Goal: Task Accomplishment & Management: Manage account settings

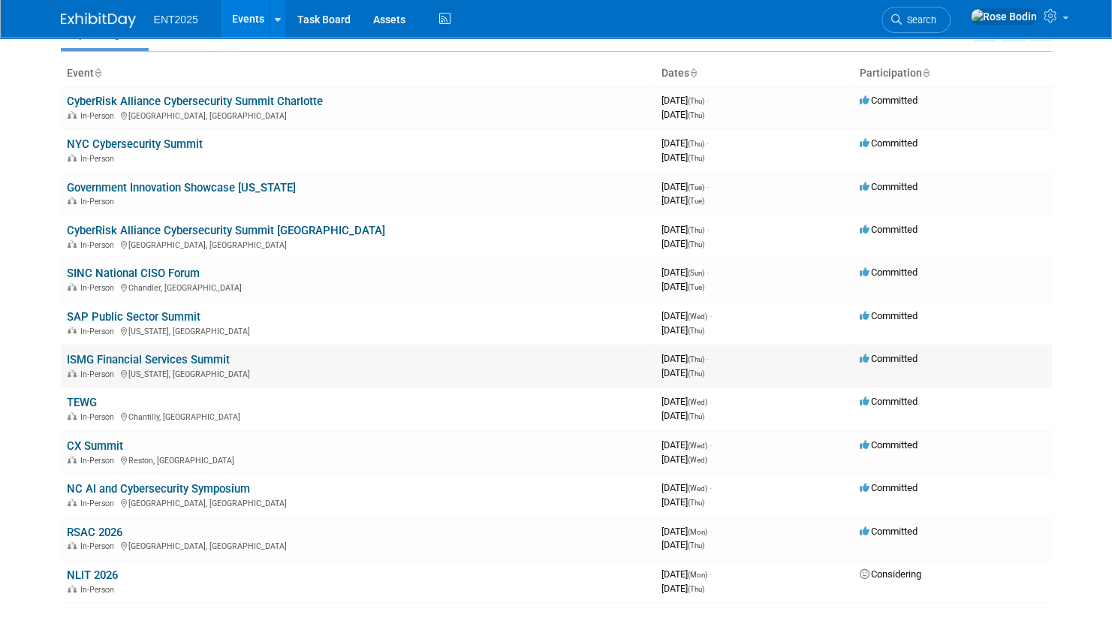
scroll to position [150, 0]
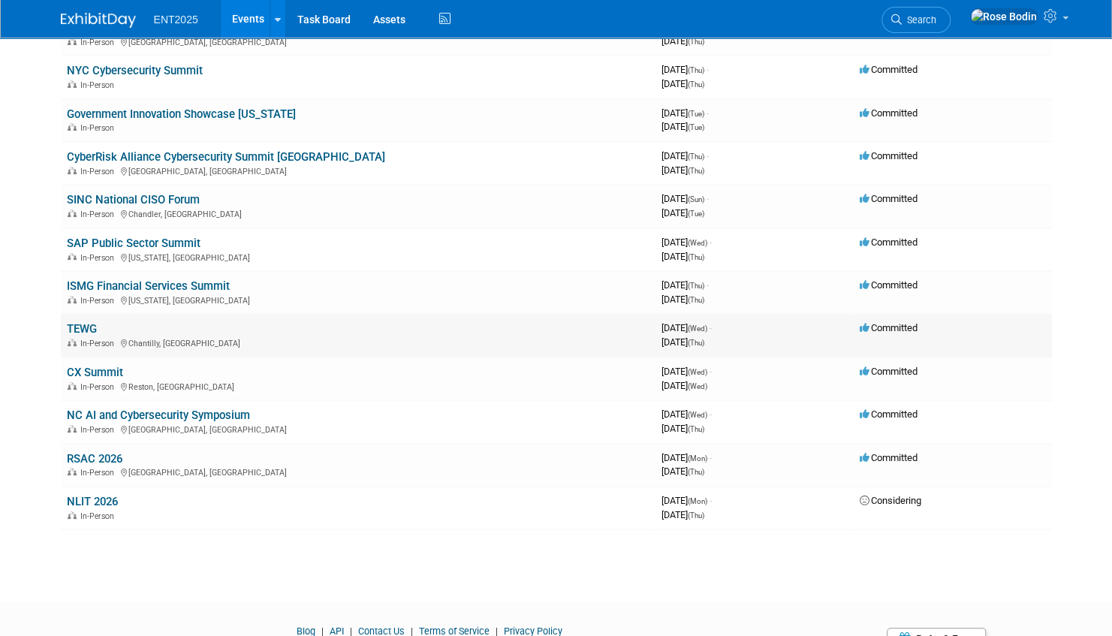
click at [75, 327] on link "TEWG" at bounding box center [82, 329] width 30 height 14
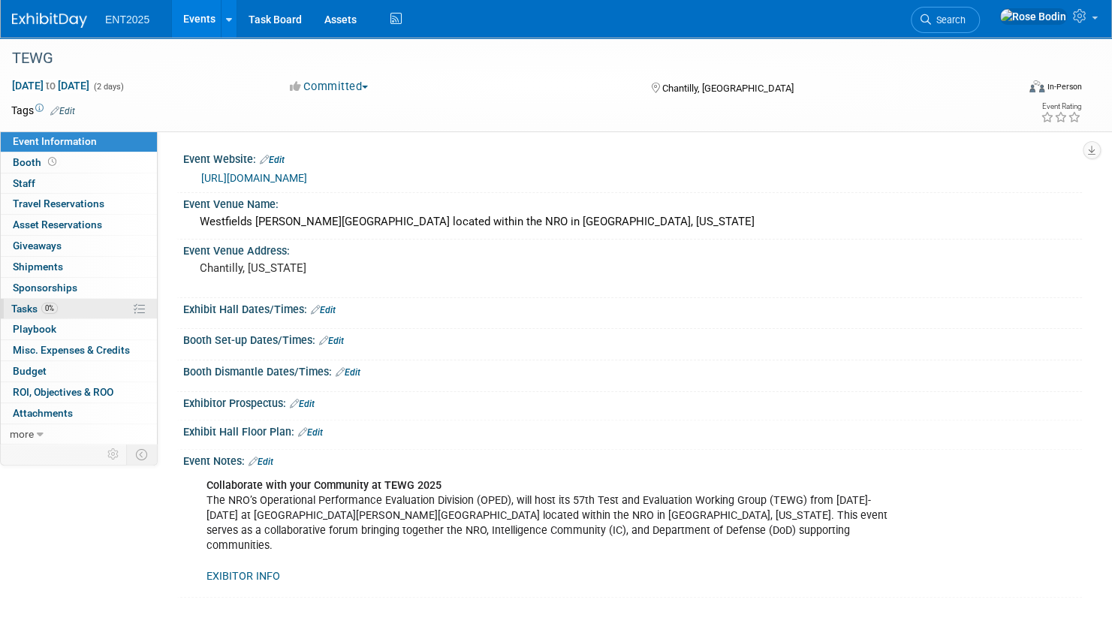
click at [87, 306] on link "0% Tasks 0%" at bounding box center [79, 309] width 156 height 20
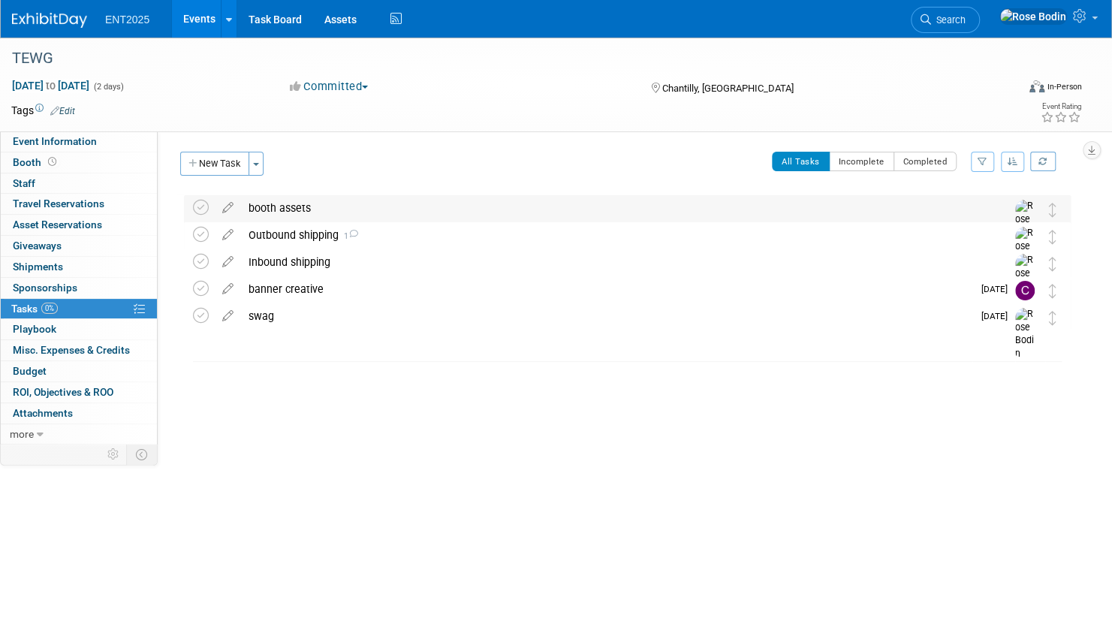
click at [381, 213] on div "booth assets" at bounding box center [613, 208] width 744 height 26
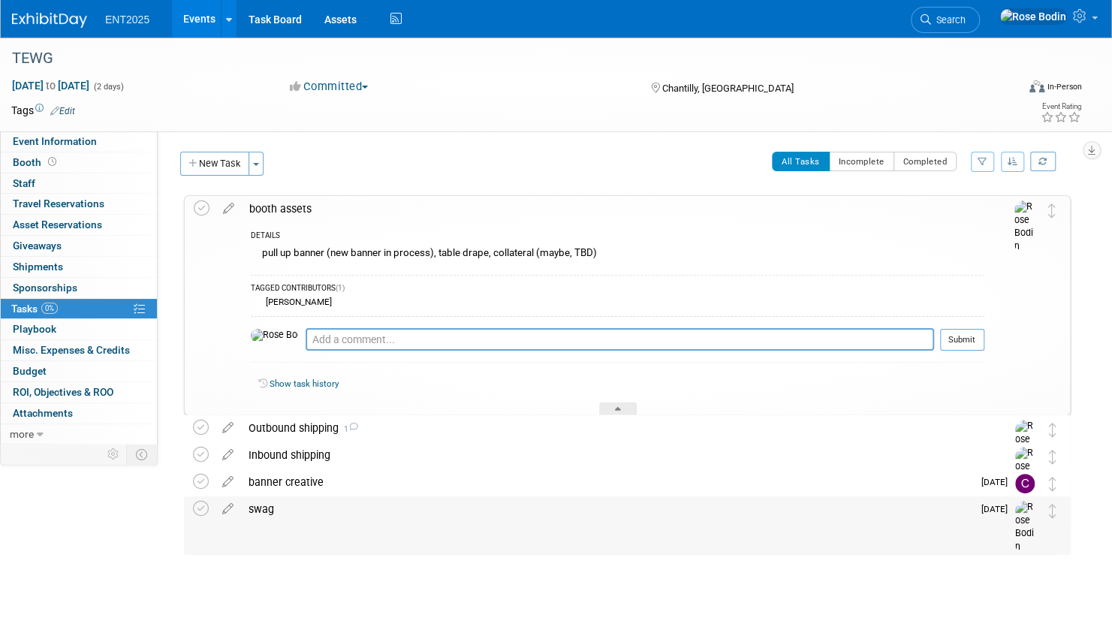
click at [420, 511] on div "swag" at bounding box center [606, 509] width 731 height 26
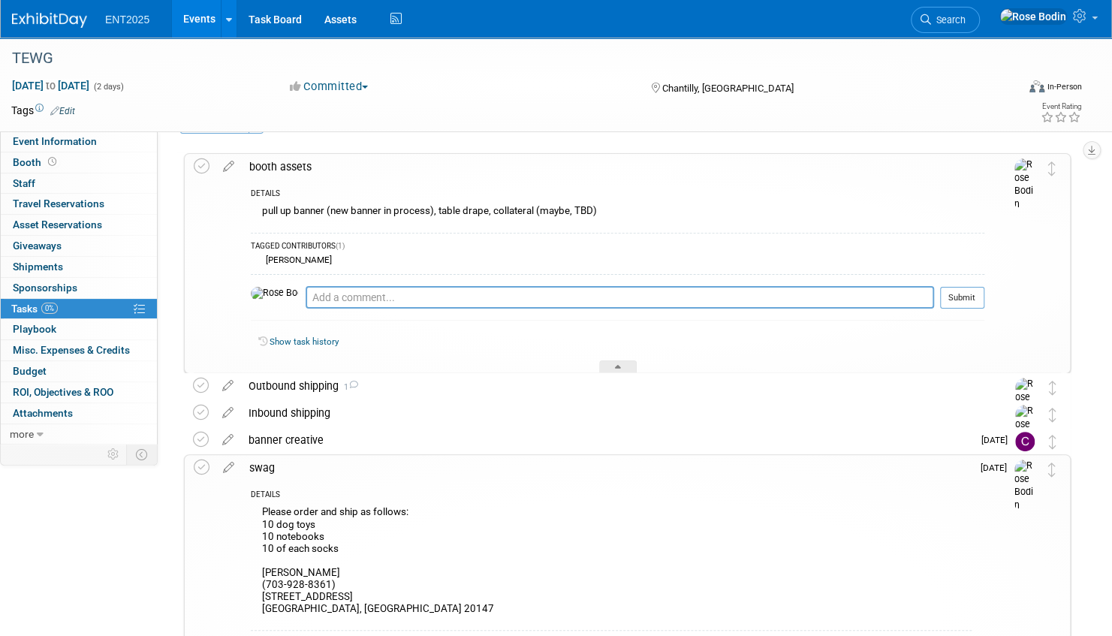
scroll to position [75, 0]
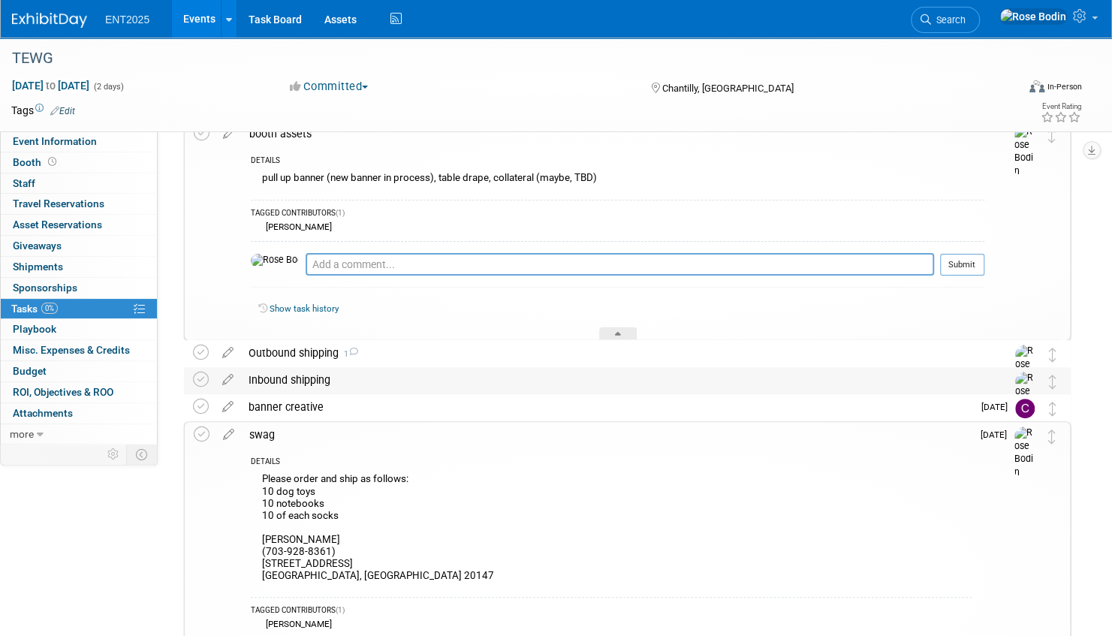
click at [465, 383] on div "Inbound shipping" at bounding box center [613, 380] width 744 height 26
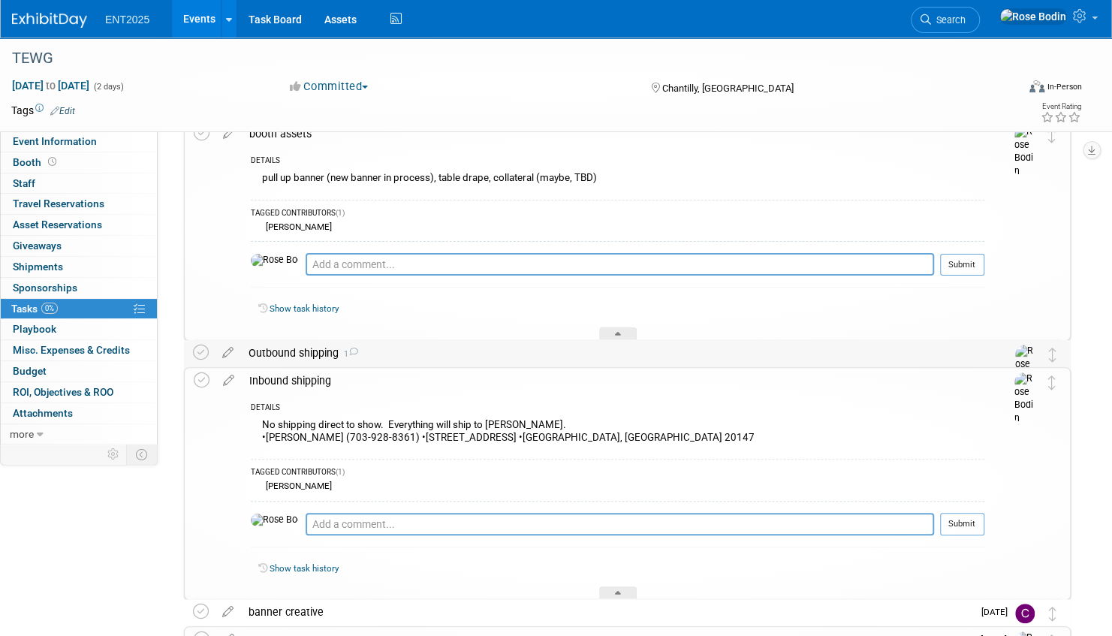
click at [473, 354] on div "Outbound shipping 1" at bounding box center [613, 353] width 744 height 26
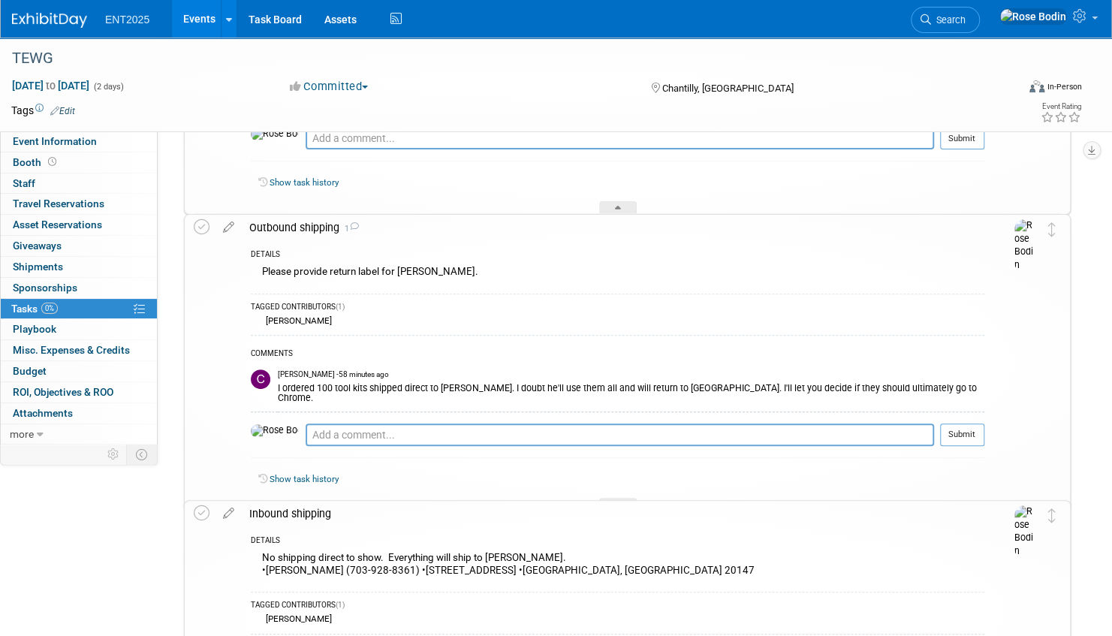
scroll to position [225, 0]
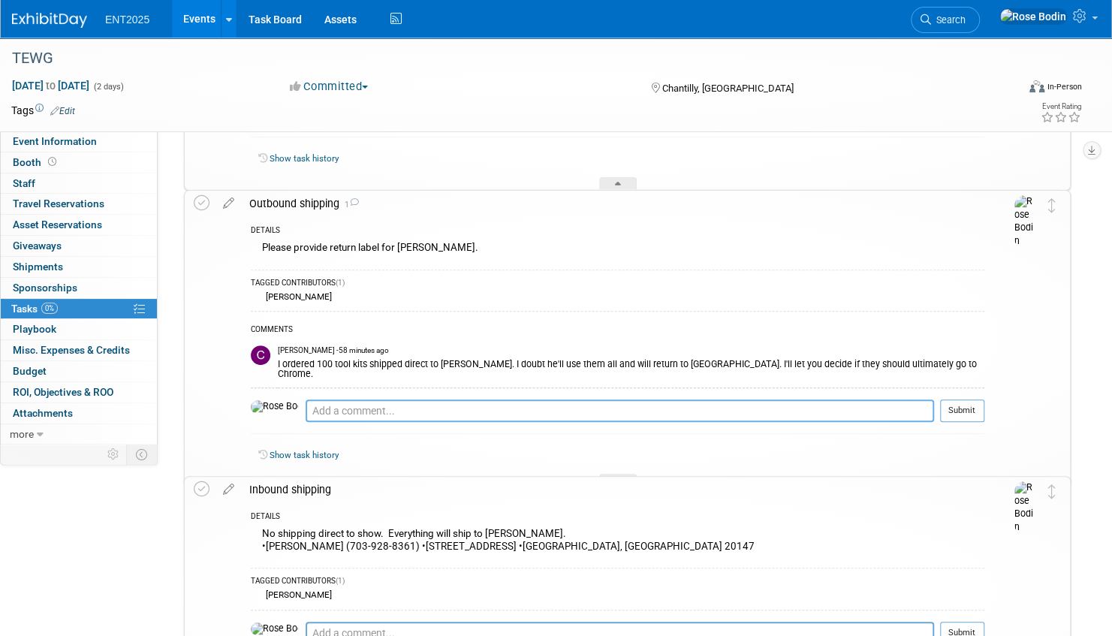
click at [426, 399] on textarea at bounding box center [620, 410] width 628 height 23
type textarea "T"
type textarea "Is this different than the swag order in tasks?"
click at [961, 399] on button "Submit" at bounding box center [962, 410] width 44 height 23
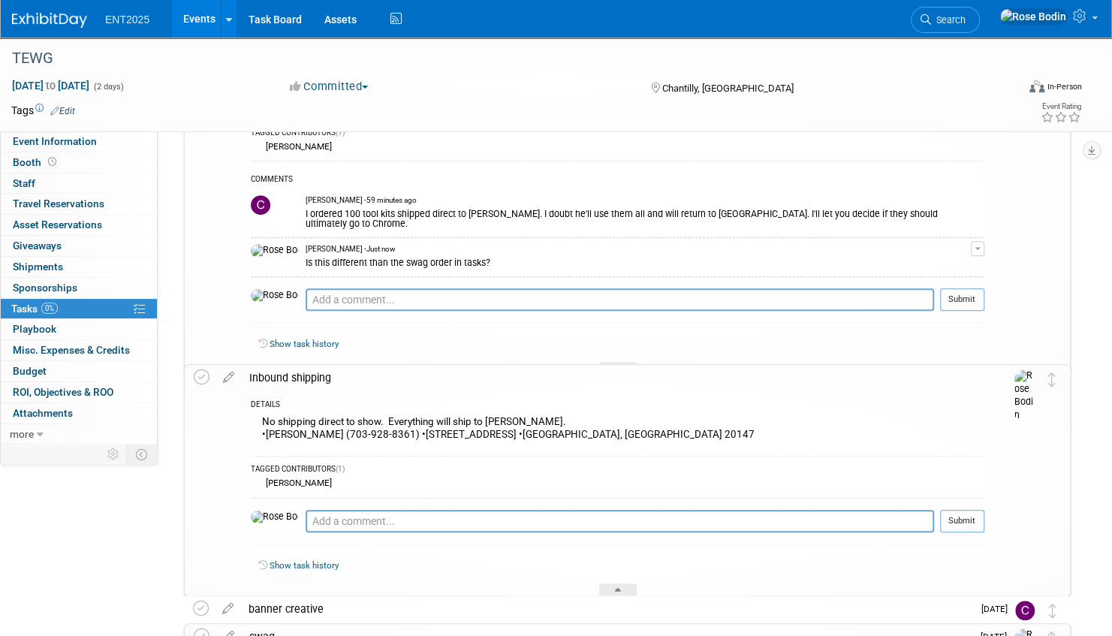
scroll to position [526, 0]
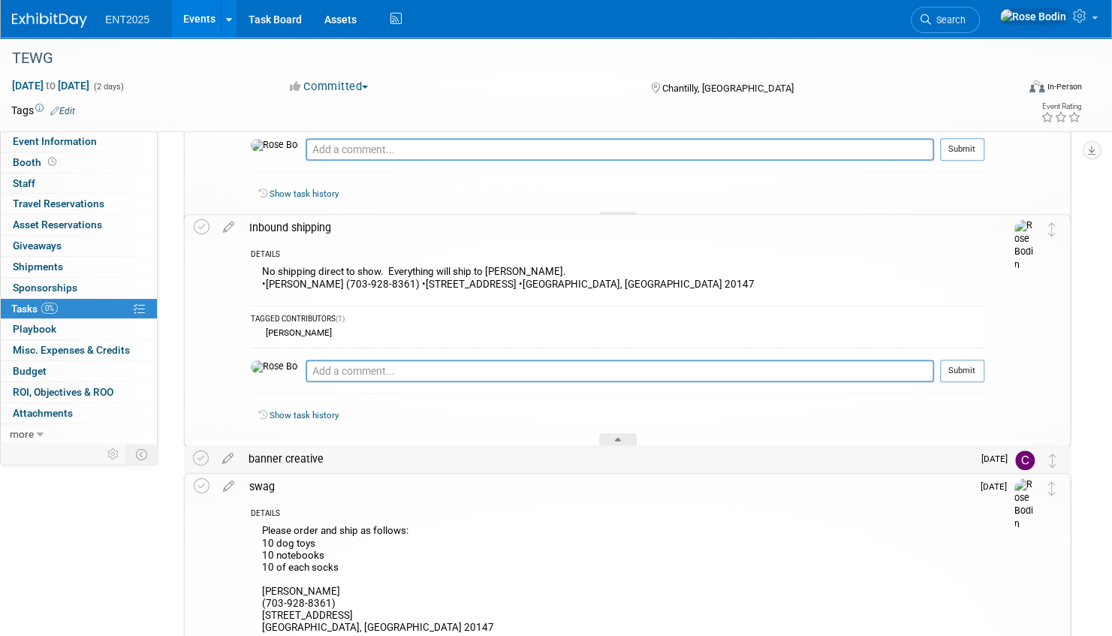
click at [656, 456] on div "banner creative" at bounding box center [606, 459] width 731 height 26
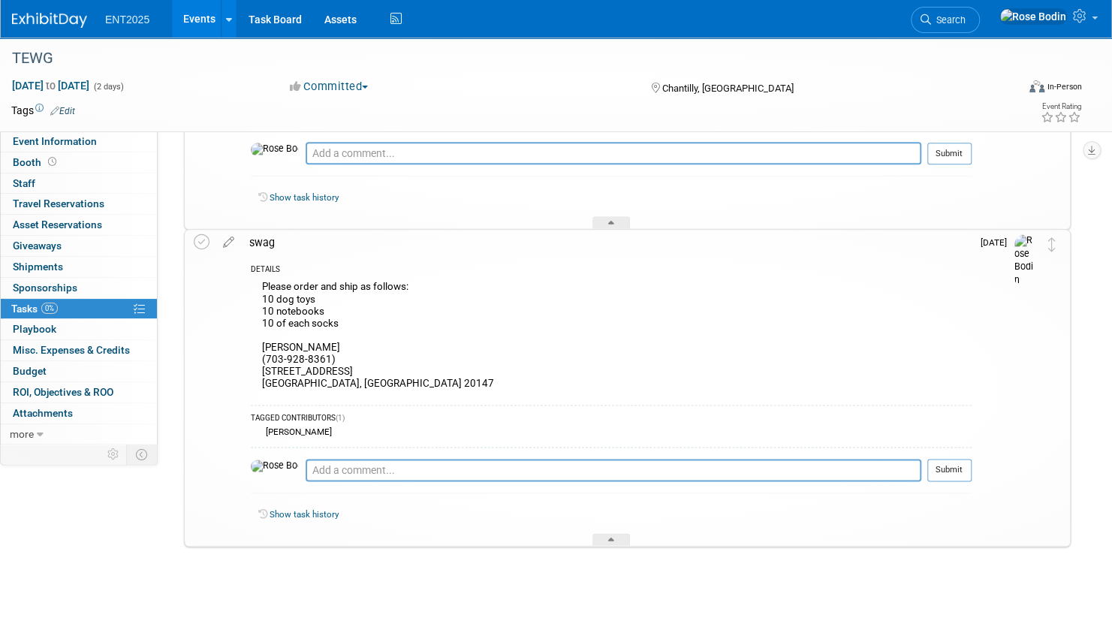
scroll to position [963, 0]
click at [606, 535] on div at bounding box center [611, 538] width 38 height 13
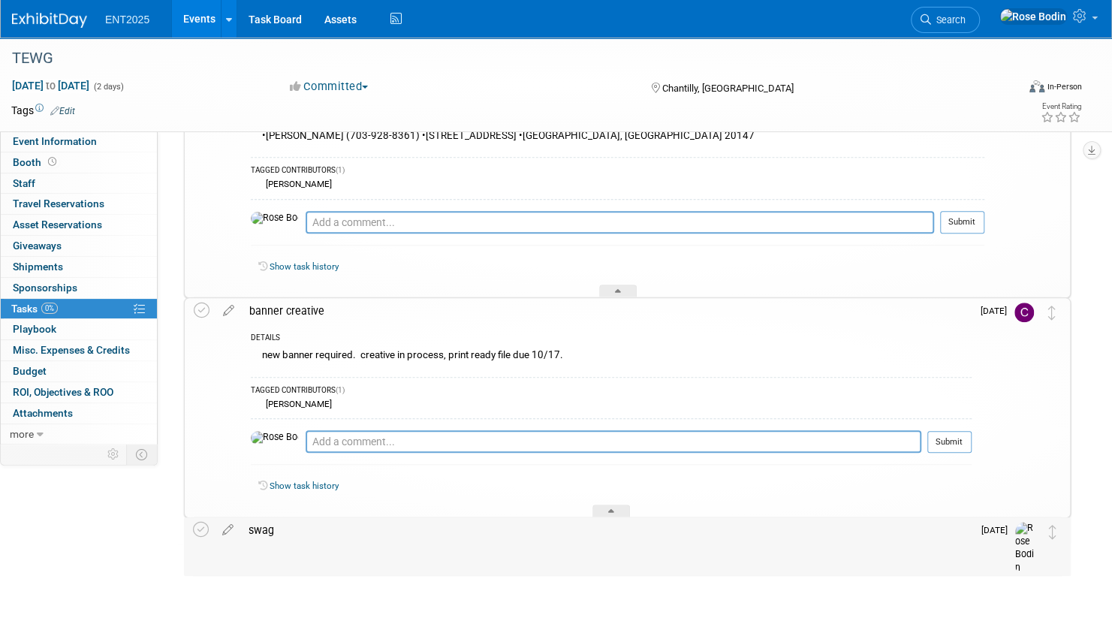
scroll to position [673, 0]
click at [610, 510] on icon at bounding box center [611, 514] width 6 height 9
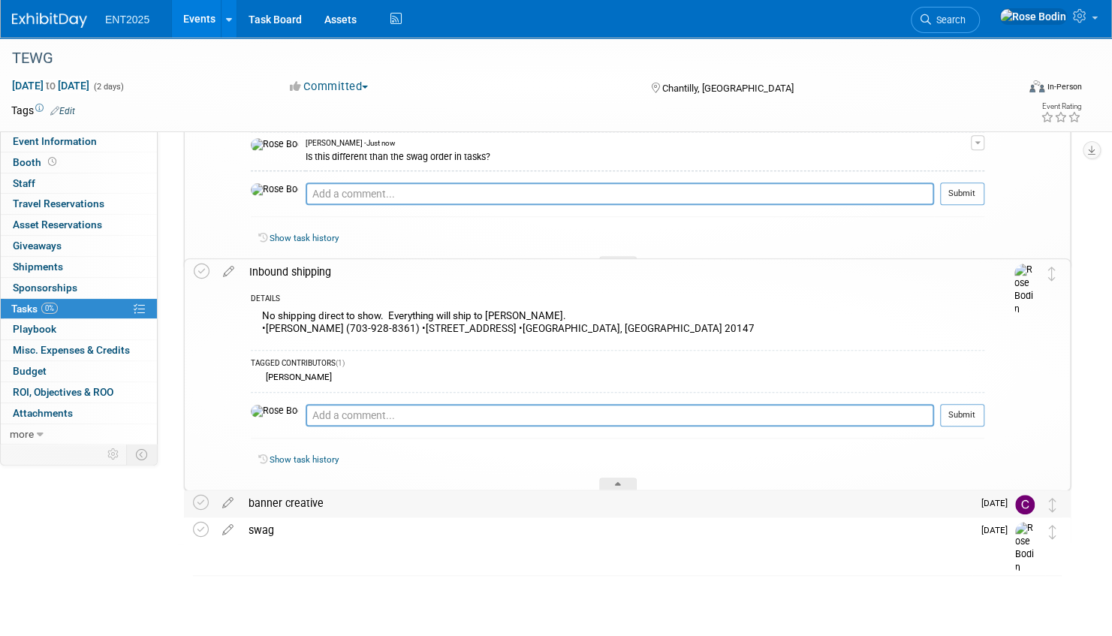
scroll to position [480, 0]
click at [611, 482] on div at bounding box center [618, 484] width 38 height 13
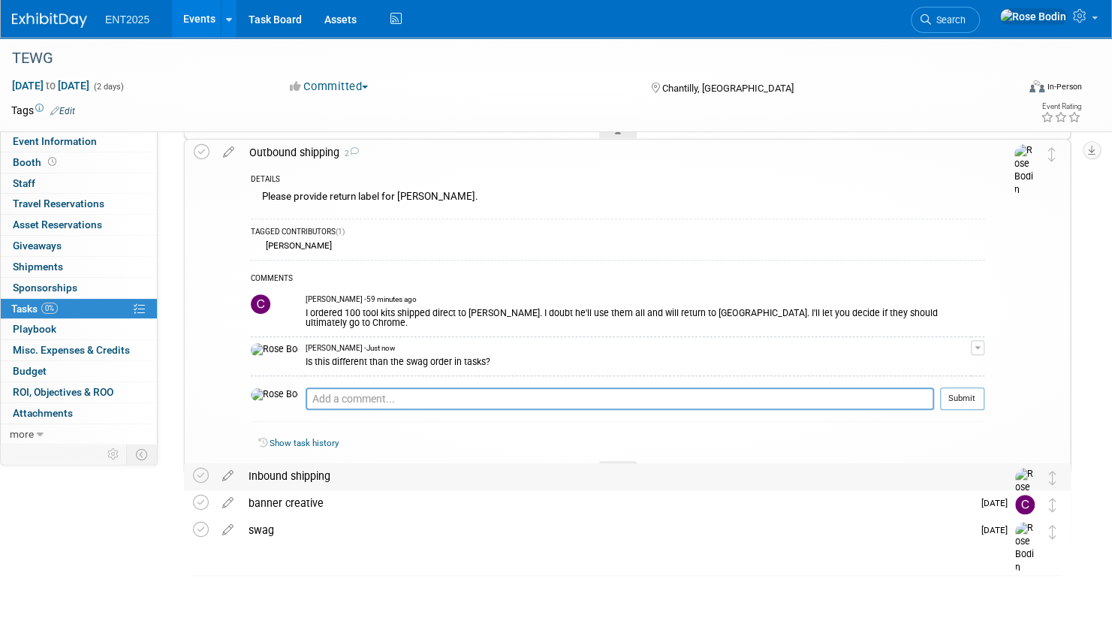
scroll to position [276, 0]
click at [615, 462] on div at bounding box center [618, 468] width 38 height 13
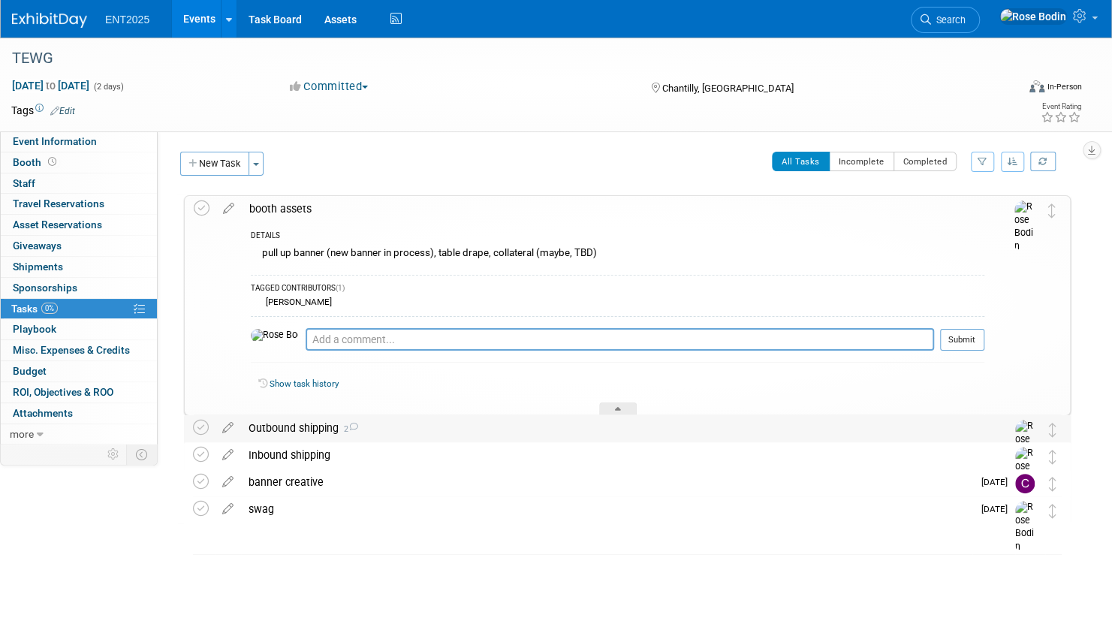
scroll to position [0, 0]
click at [618, 407] on icon at bounding box center [618, 411] width 6 height 9
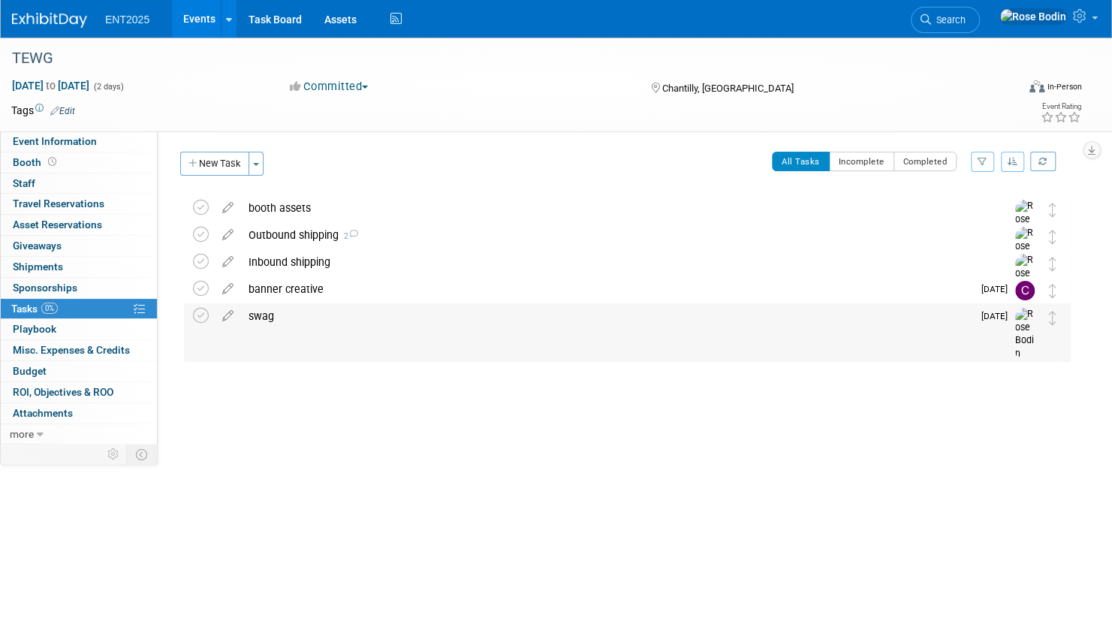
click at [489, 314] on div "swag" at bounding box center [606, 316] width 731 height 26
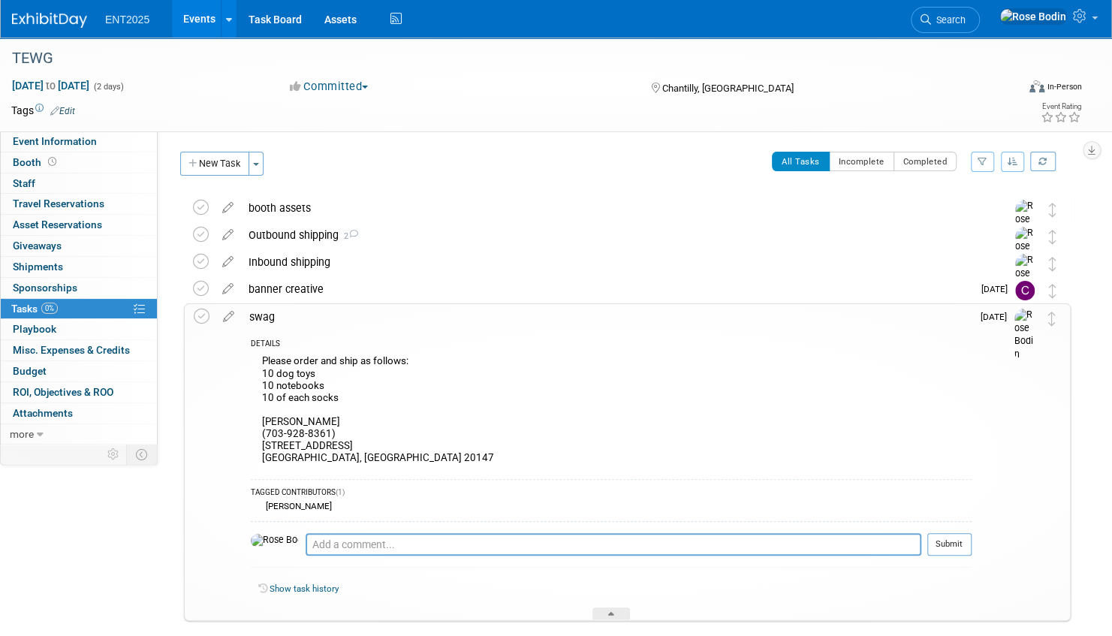
click at [202, 17] on link "Events" at bounding box center [199, 19] width 55 height 38
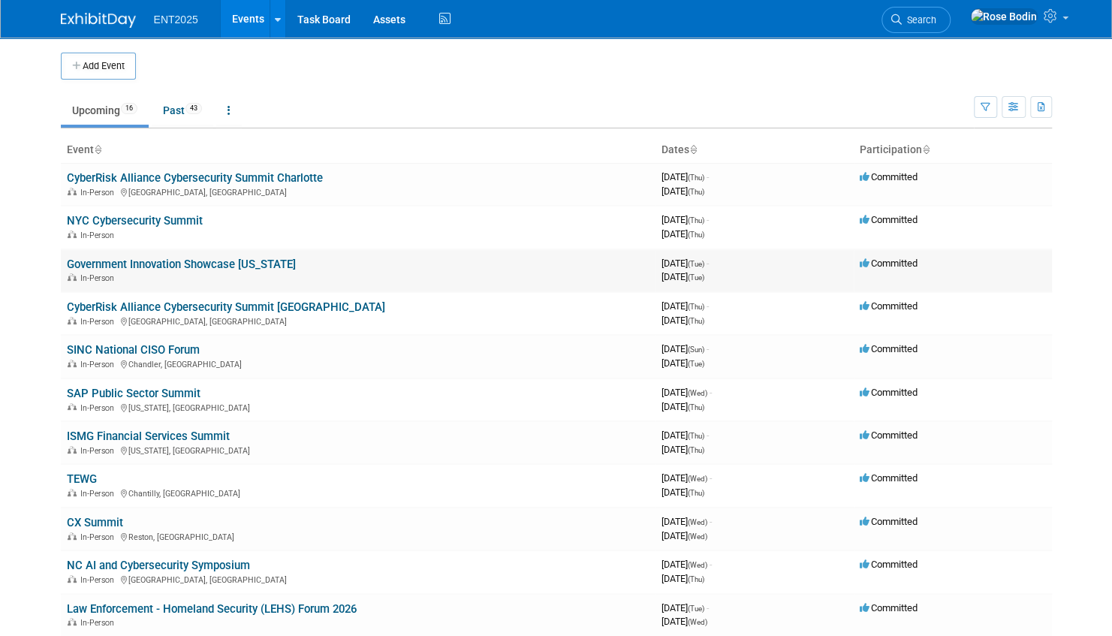
click at [230, 264] on link "Government Innovation Showcase [US_STATE]" at bounding box center [181, 265] width 229 height 14
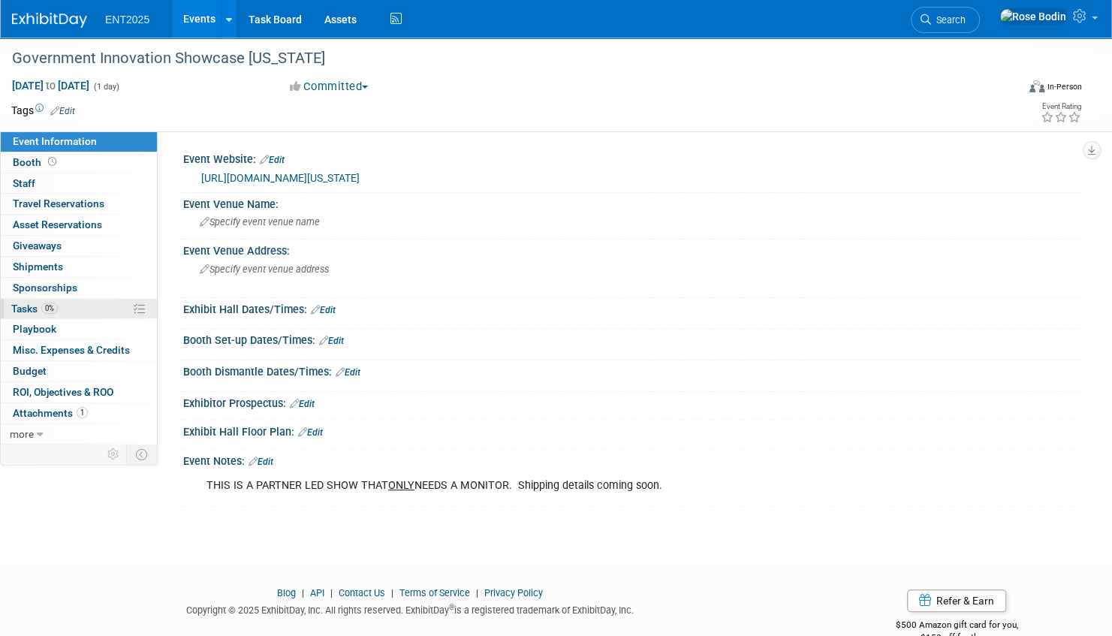
click at [102, 302] on link "0% Tasks 0%" at bounding box center [79, 309] width 156 height 20
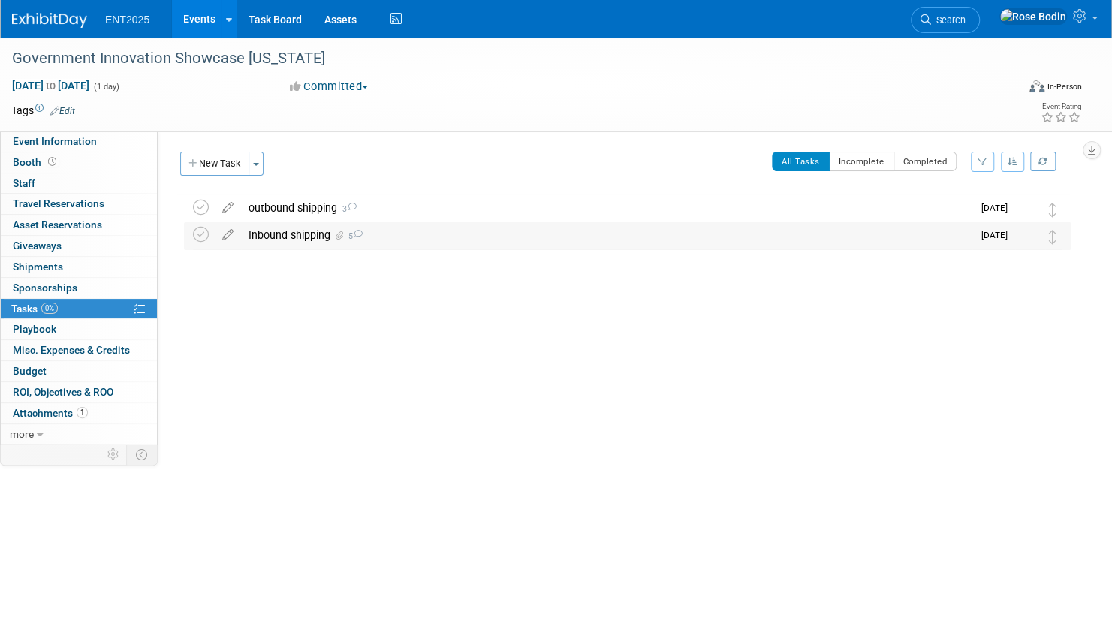
click at [414, 239] on div "Inbound shipping 5" at bounding box center [606, 235] width 731 height 26
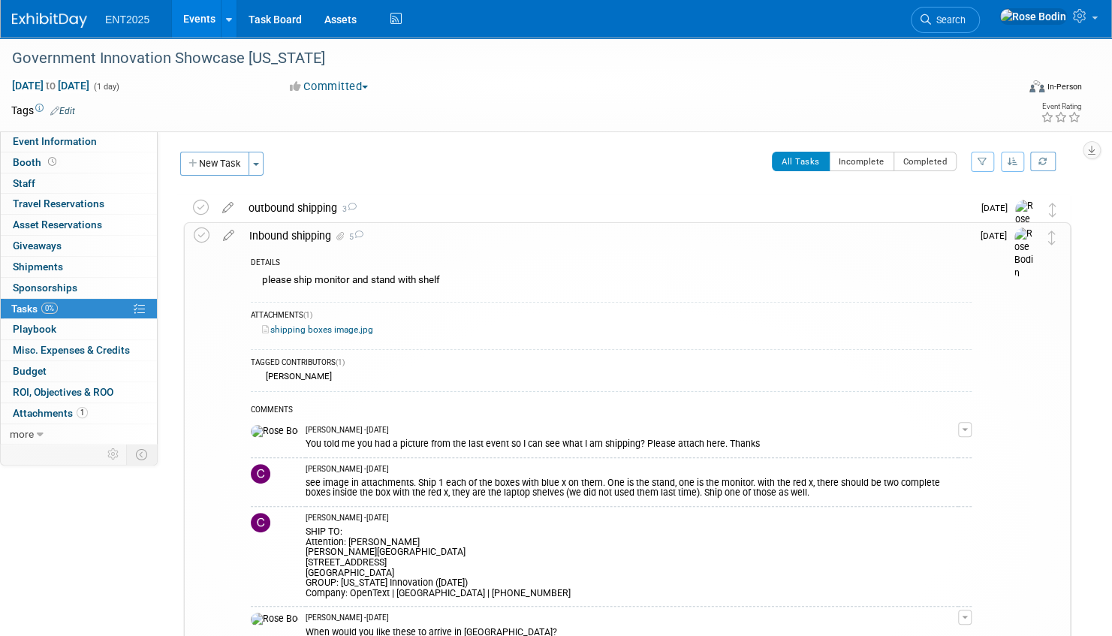
click at [197, 15] on link "Events" at bounding box center [199, 19] width 55 height 38
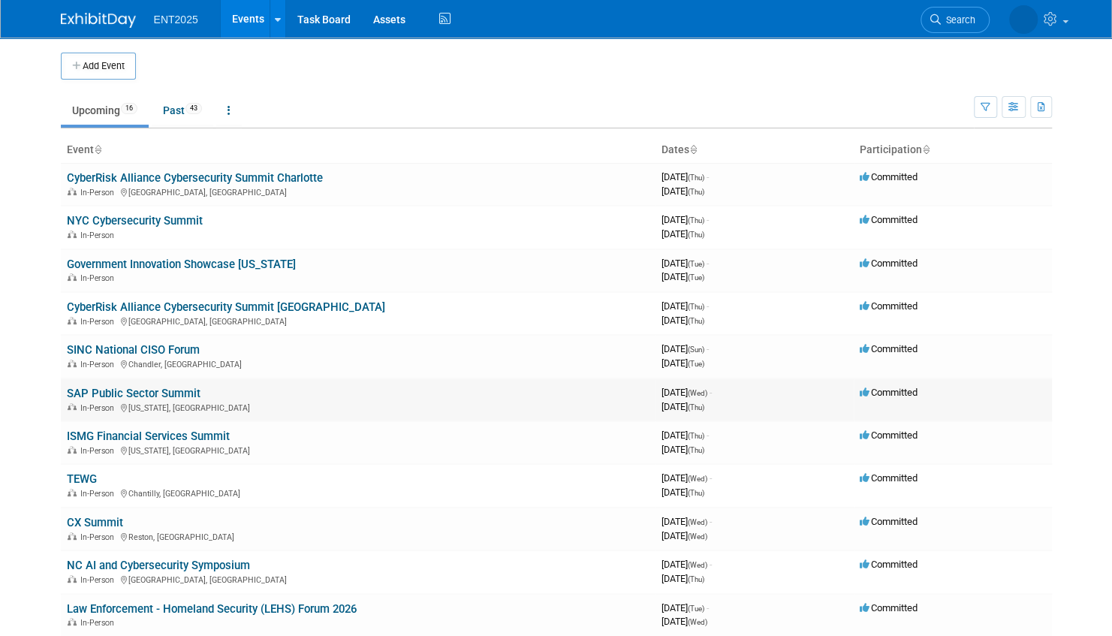
click at [186, 391] on link "SAP Public Sector Summit" at bounding box center [134, 394] width 134 height 14
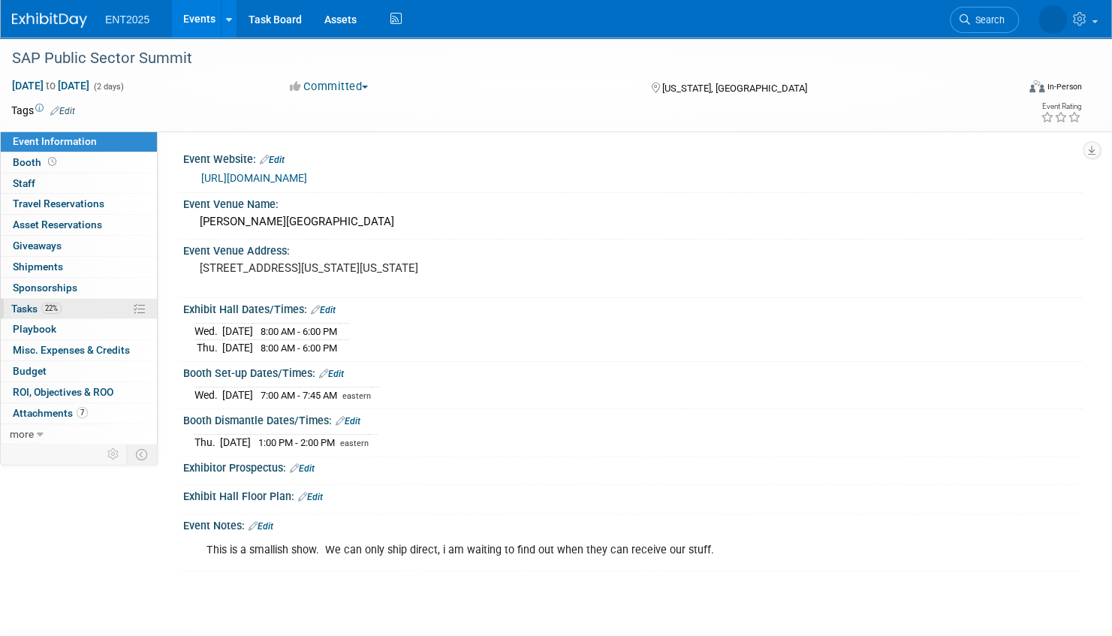
click at [111, 310] on link "22% Tasks 22%" at bounding box center [79, 309] width 156 height 20
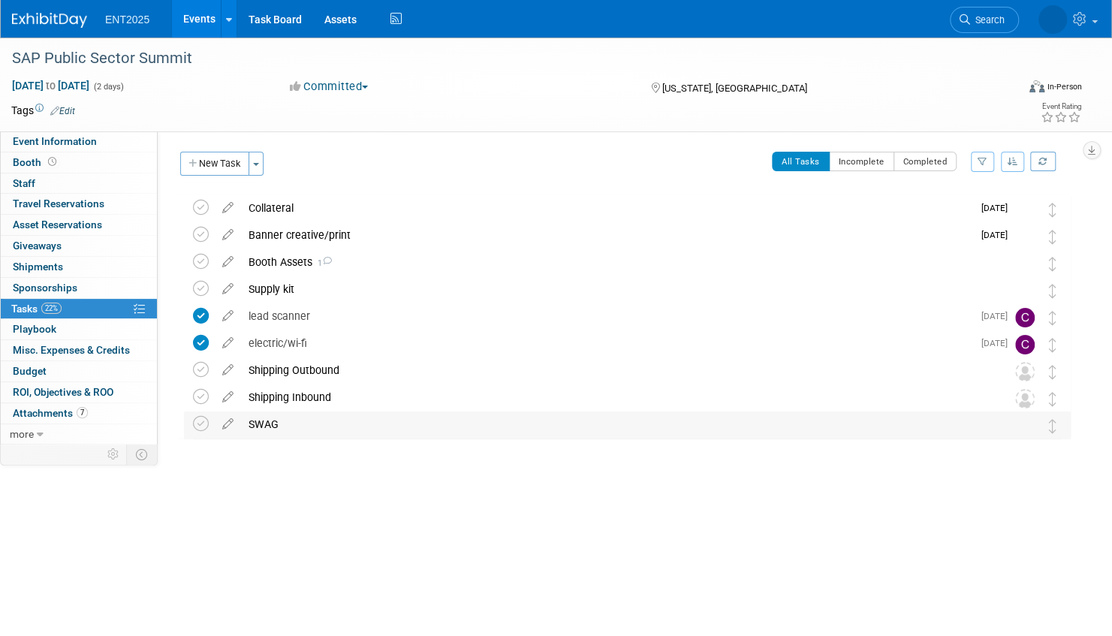
click at [432, 420] on div "SWAG" at bounding box center [613, 424] width 744 height 26
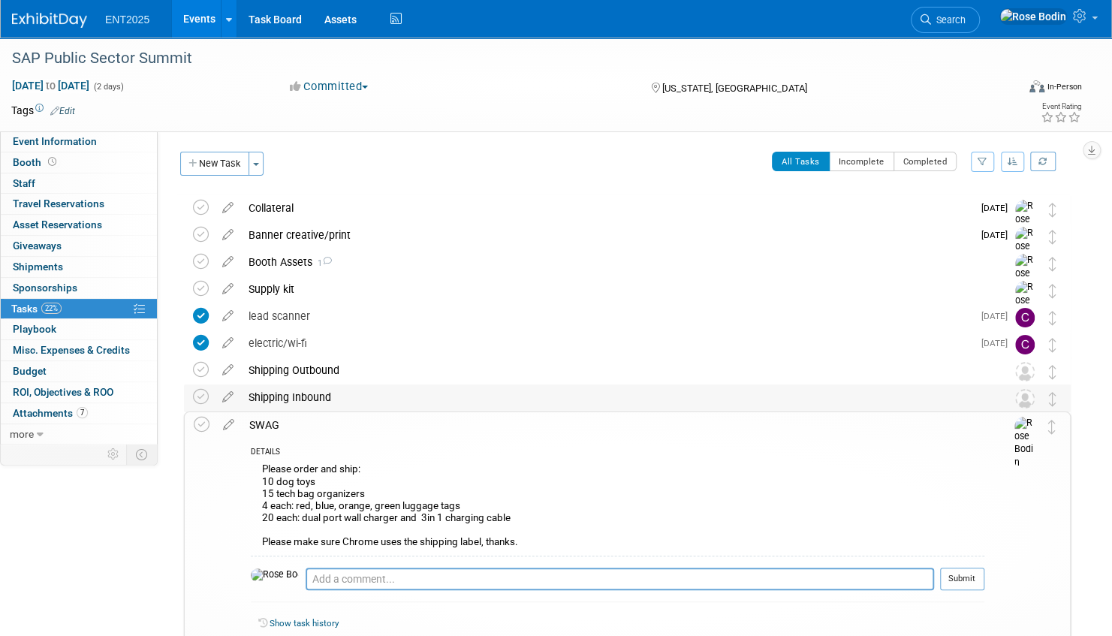
click at [437, 399] on div "Shipping Inbound" at bounding box center [613, 397] width 744 height 26
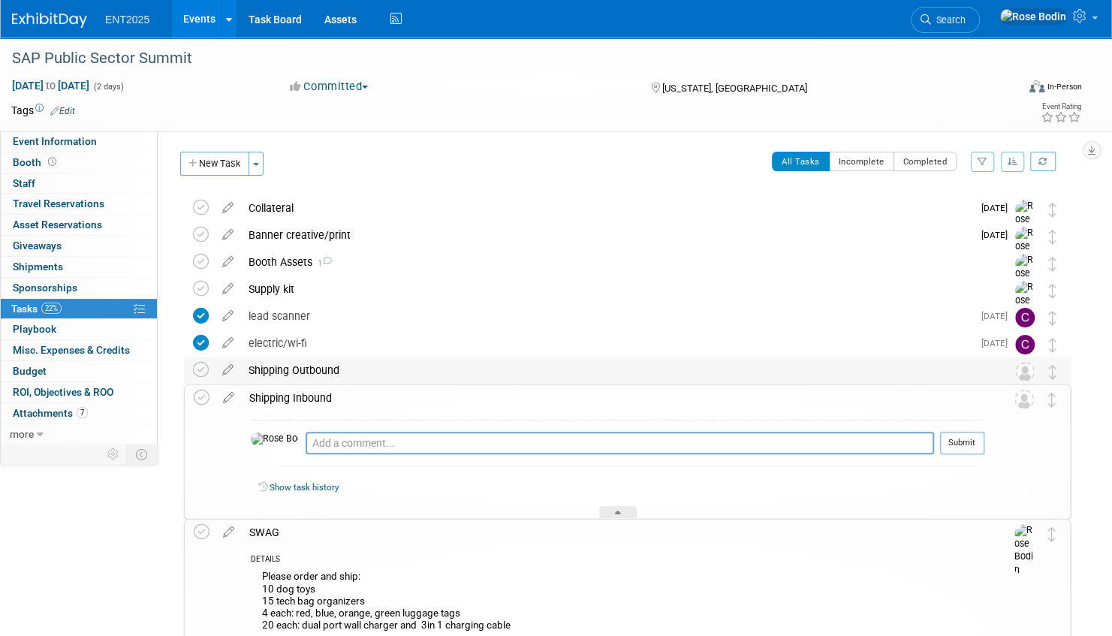
click at [441, 369] on div "Shipping Outbound" at bounding box center [613, 370] width 744 height 26
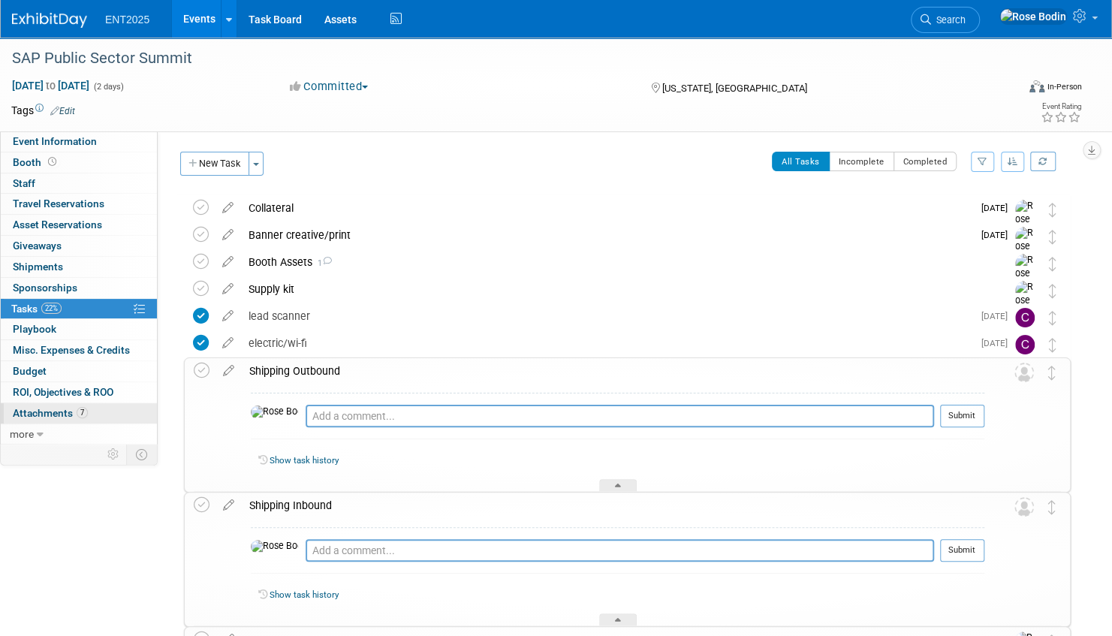
click at [113, 411] on link "7 Attachments 7" at bounding box center [79, 413] width 156 height 20
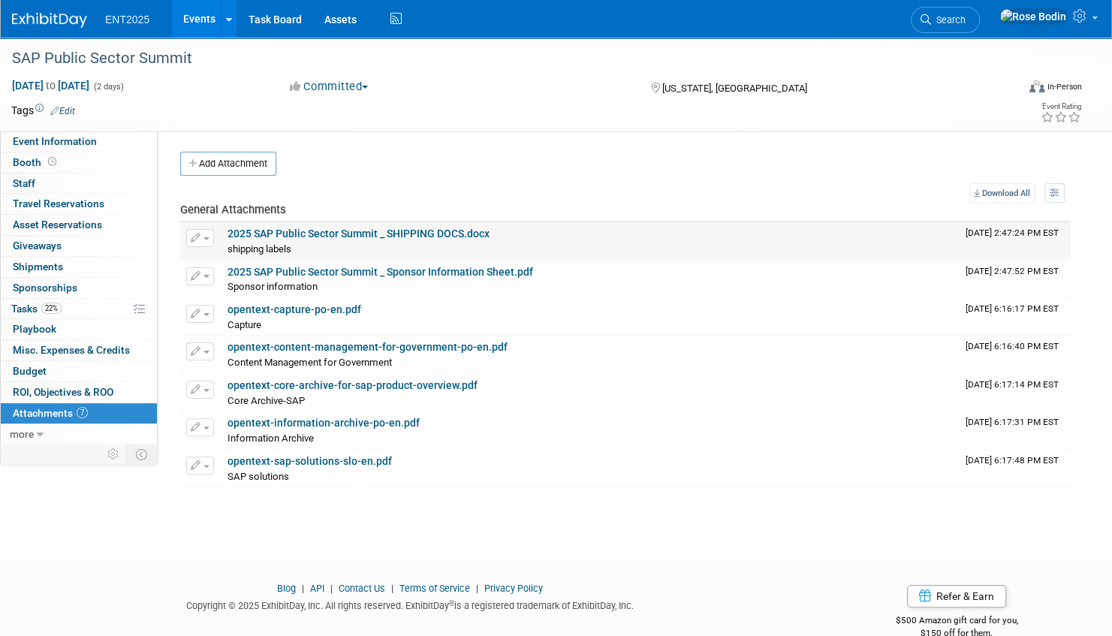
click at [354, 230] on link "2025 SAP Public Sector Summit _ SHIPPING DOCS.docx" at bounding box center [358, 233] width 262 height 12
click at [125, 146] on link "Event Information" at bounding box center [79, 141] width 156 height 20
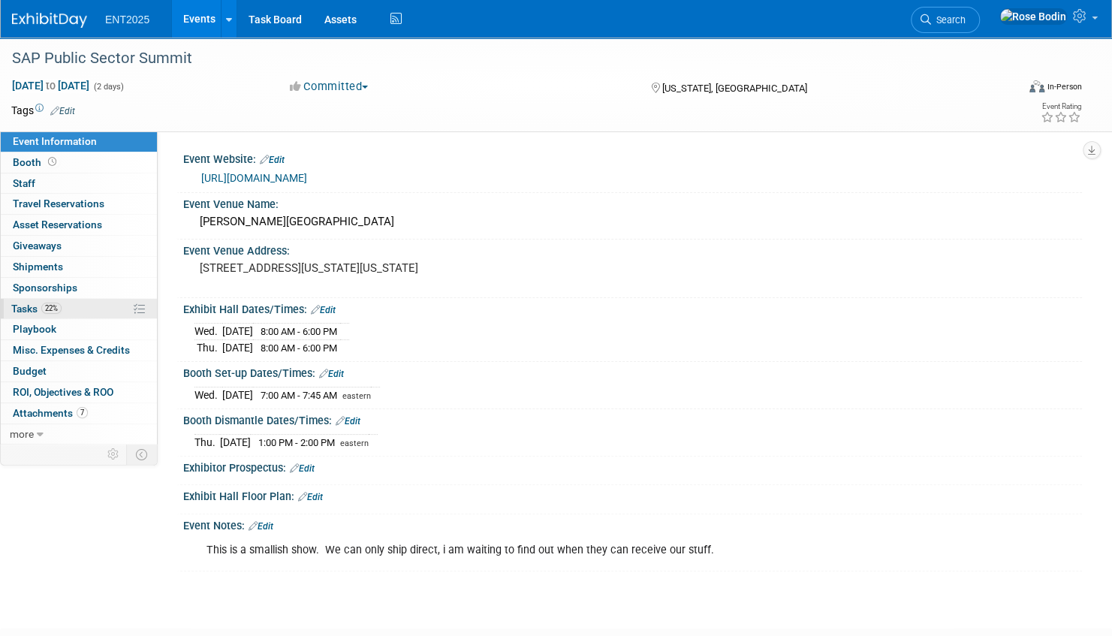
click at [95, 303] on link "22% Tasks 22%" at bounding box center [79, 309] width 156 height 20
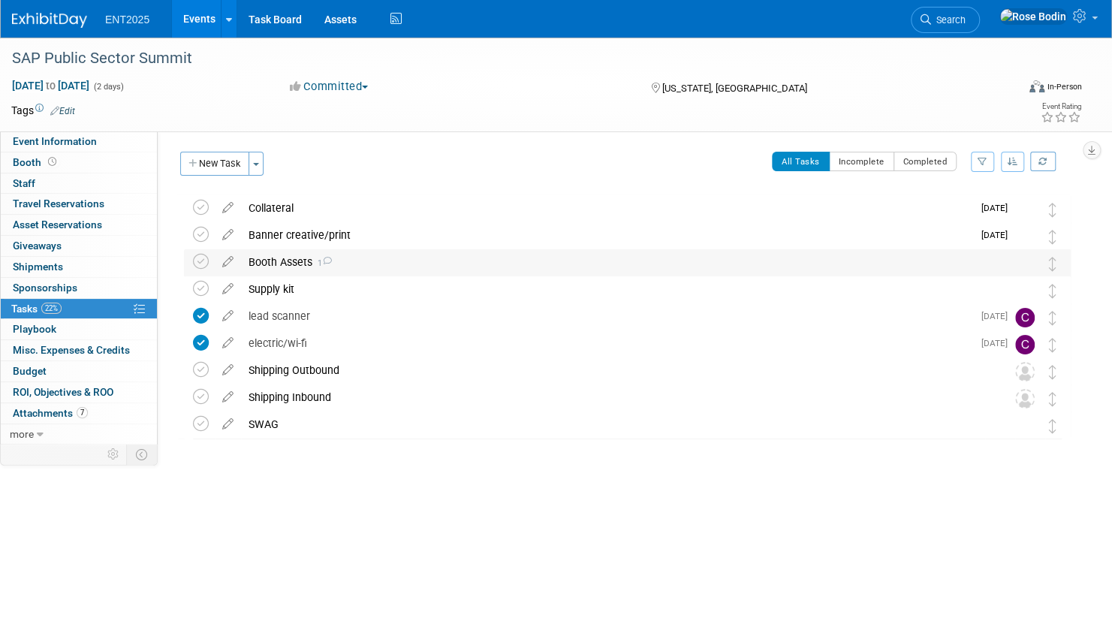
click at [382, 269] on div "Booth Assets 1" at bounding box center [613, 262] width 744 height 26
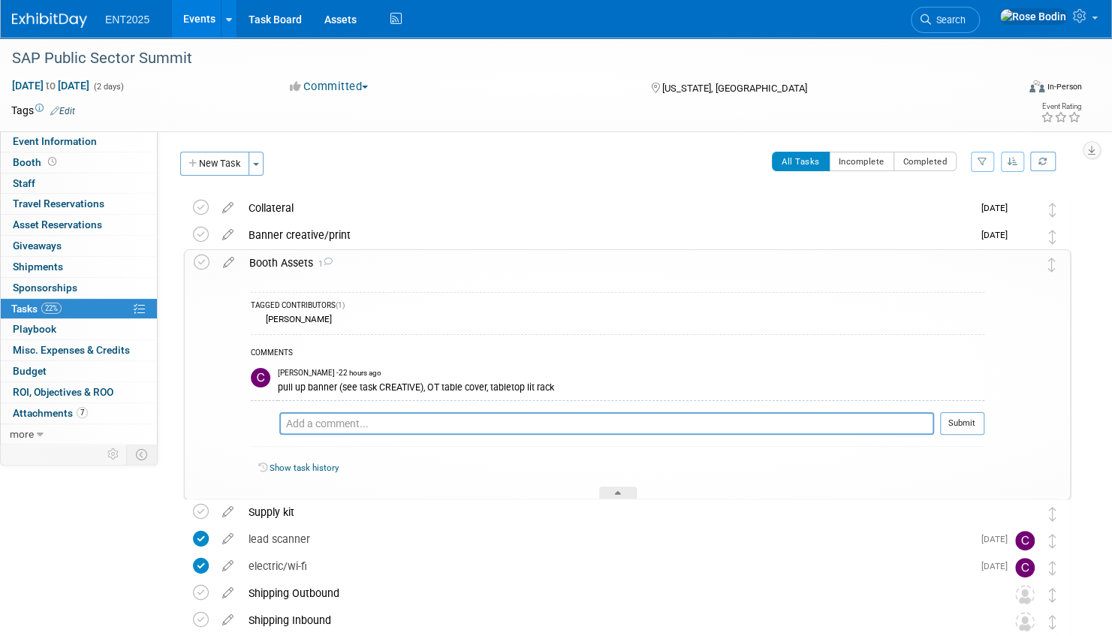
scroll to position [75, 0]
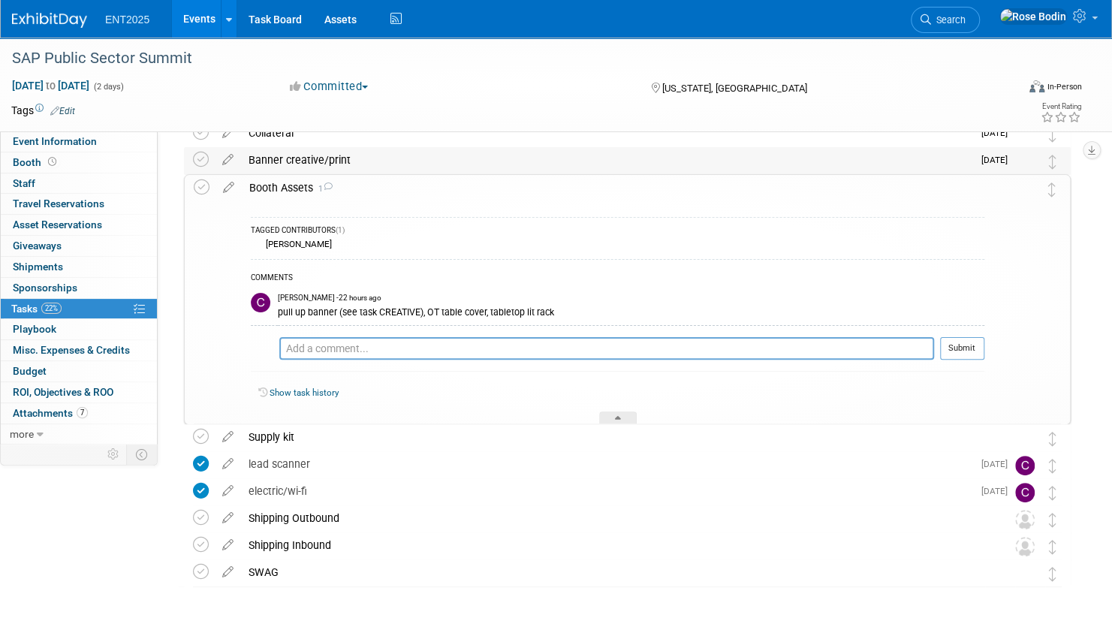
click at [438, 165] on div "Banner creative/print" at bounding box center [606, 160] width 731 height 26
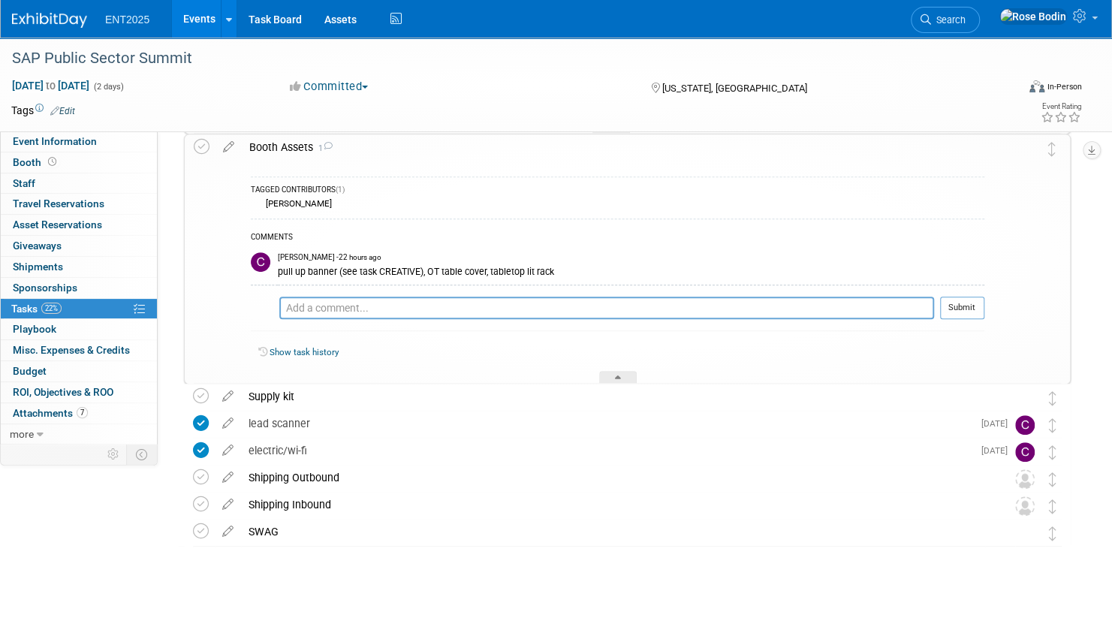
scroll to position [309, 0]
click at [390, 526] on div "SWAG" at bounding box center [613, 531] width 744 height 26
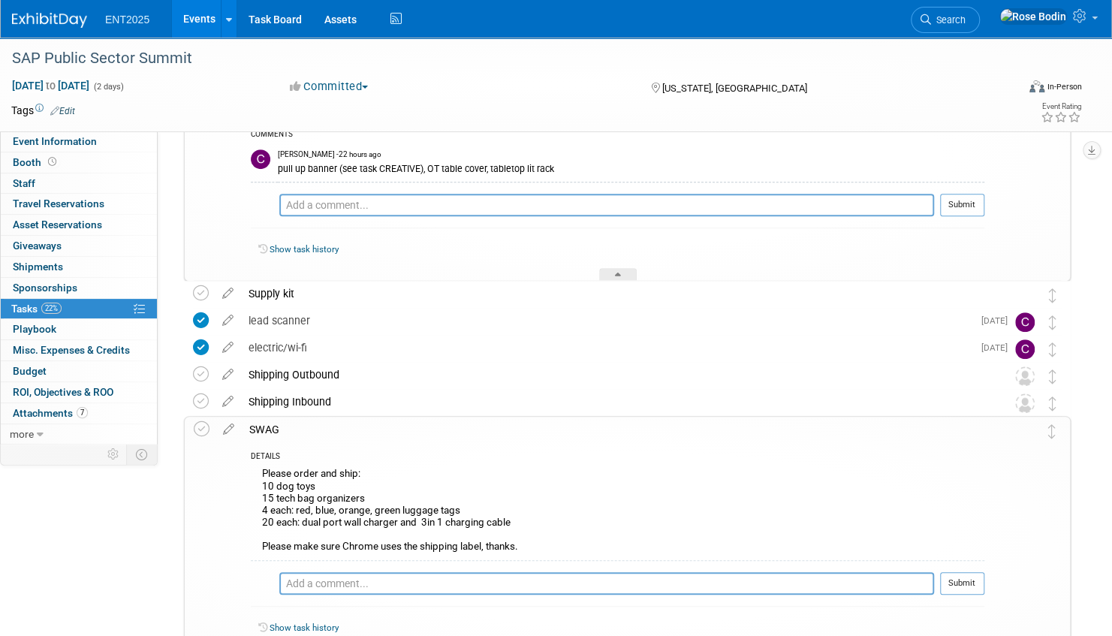
scroll to position [459, 0]
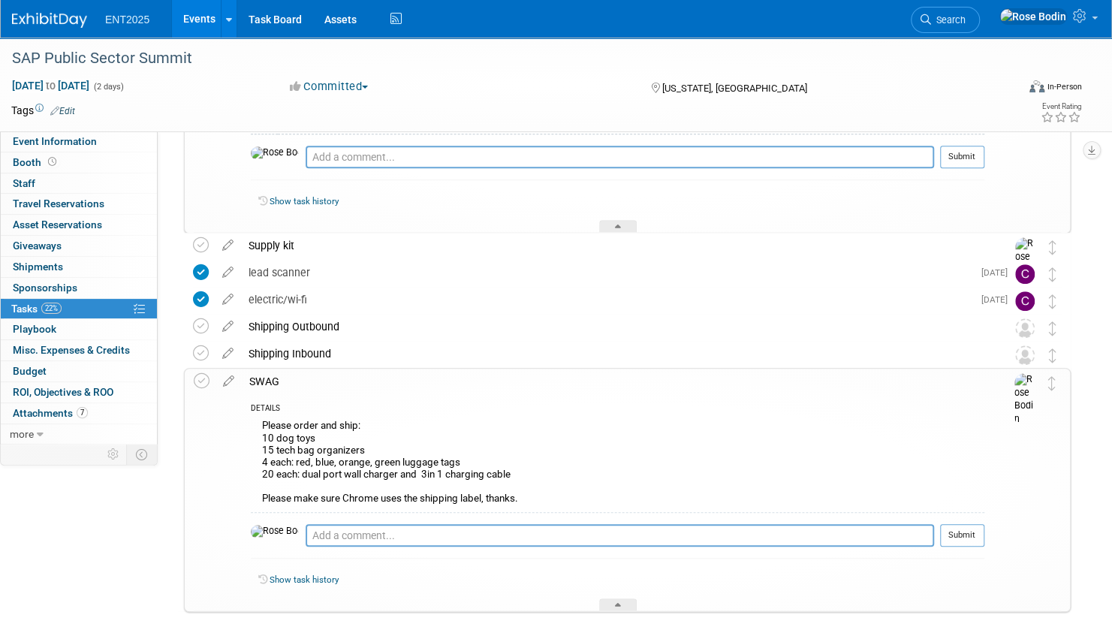
click at [199, 14] on link "Events" at bounding box center [199, 19] width 55 height 38
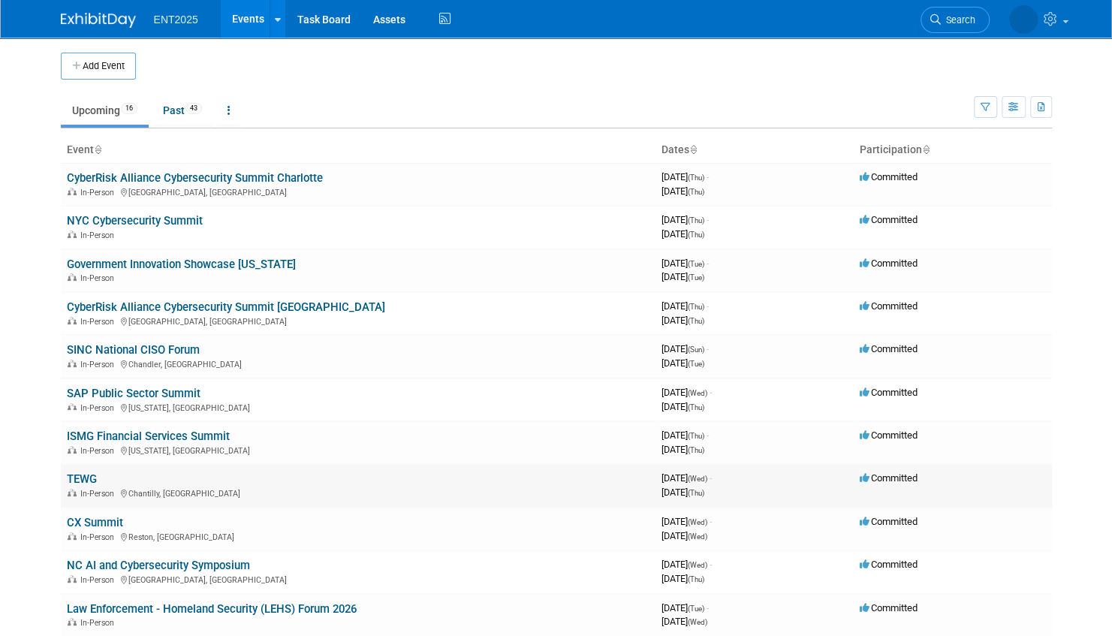
click at [92, 477] on link "TEWG" at bounding box center [82, 479] width 30 height 14
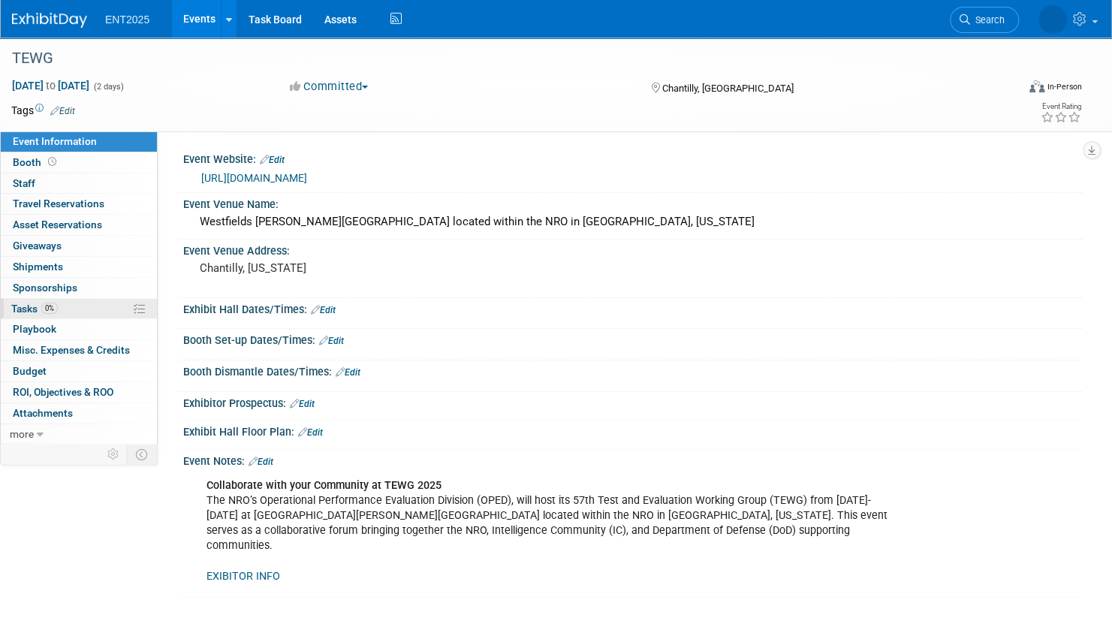
click at [114, 303] on link "0% Tasks 0%" at bounding box center [79, 309] width 156 height 20
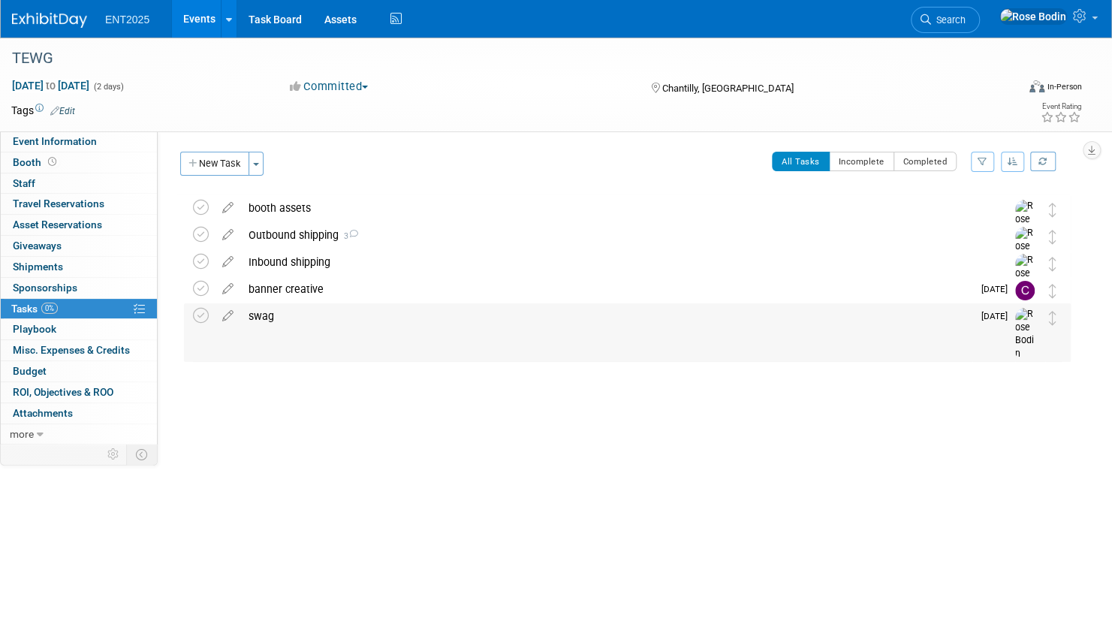
click at [386, 320] on div "swag" at bounding box center [606, 316] width 731 height 26
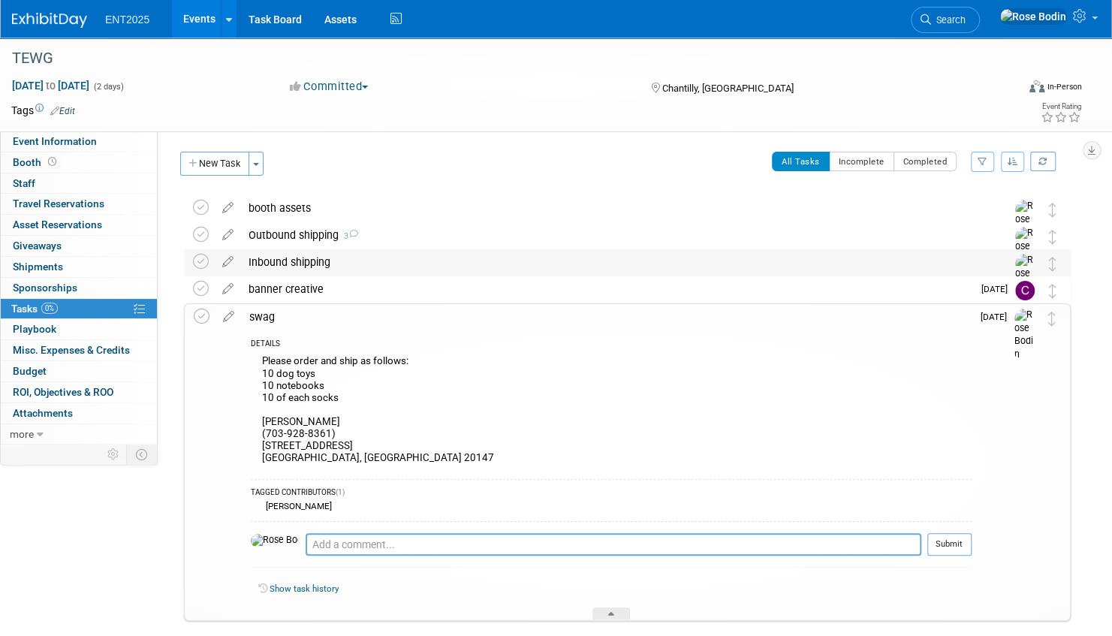
click at [416, 264] on div "Inbound shipping" at bounding box center [613, 262] width 744 height 26
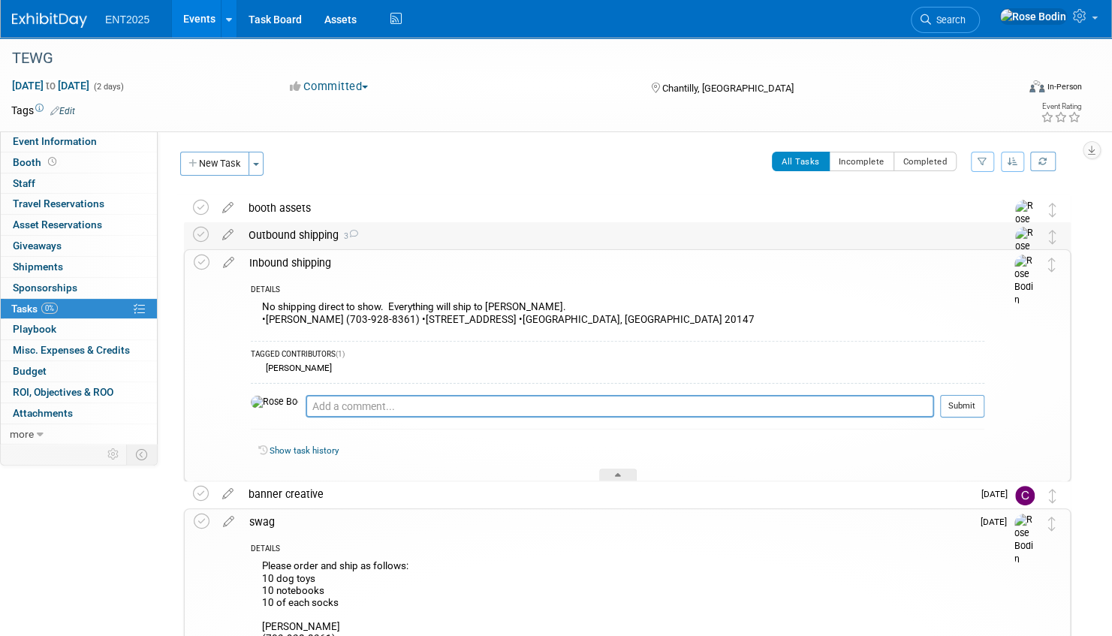
click at [419, 232] on div "Outbound shipping 3" at bounding box center [613, 235] width 744 height 26
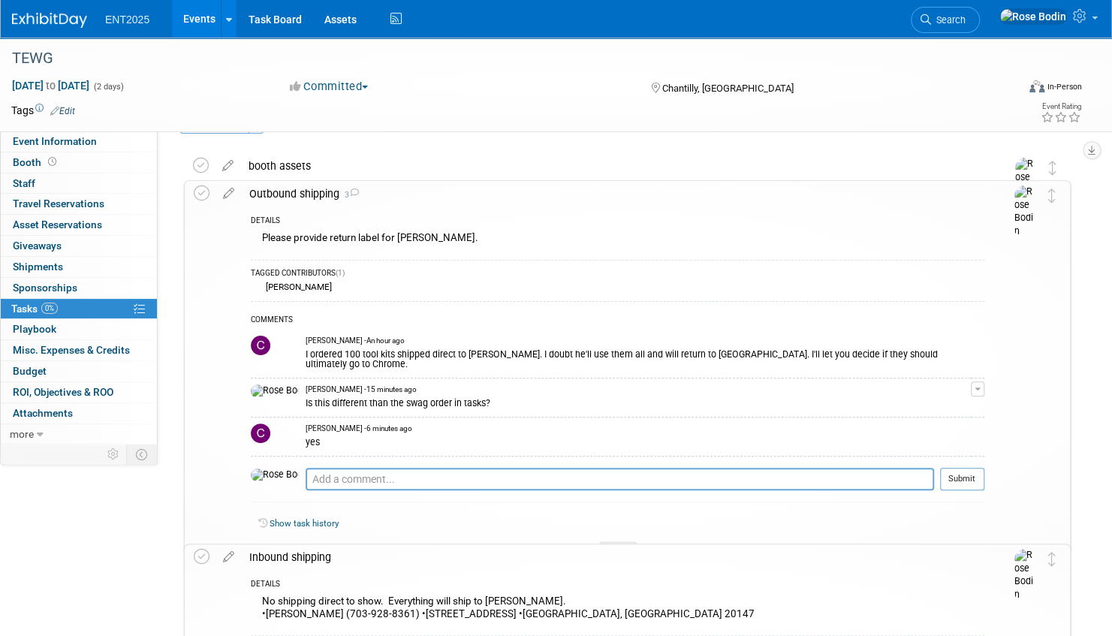
scroll to position [75, 0]
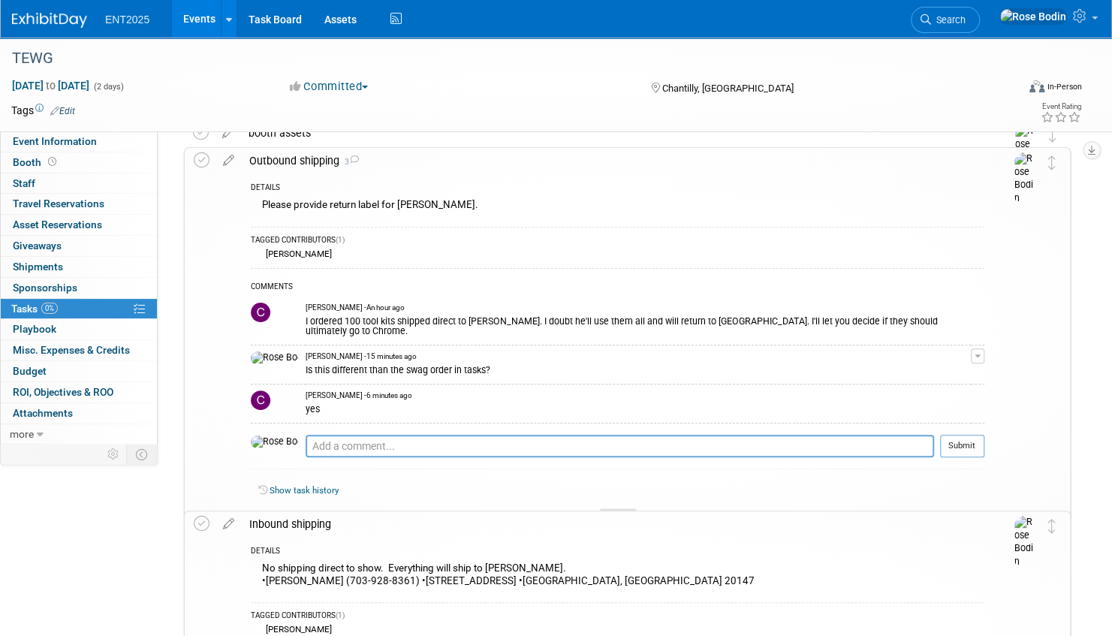
click at [617, 513] on icon at bounding box center [618, 517] width 6 height 9
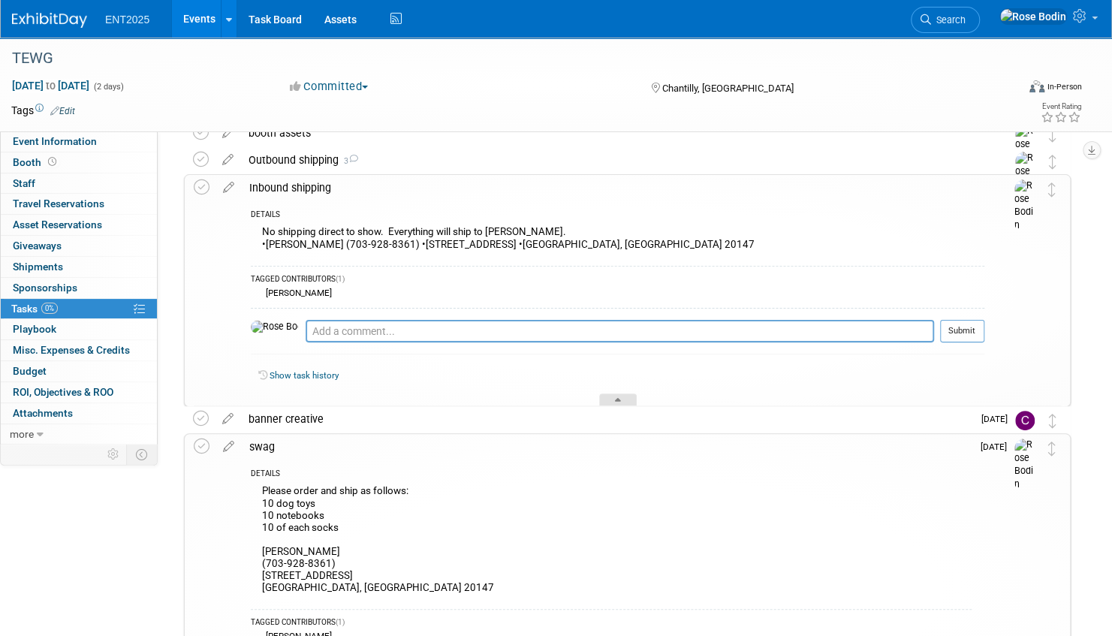
click at [616, 398] on icon at bounding box center [618, 402] width 6 height 9
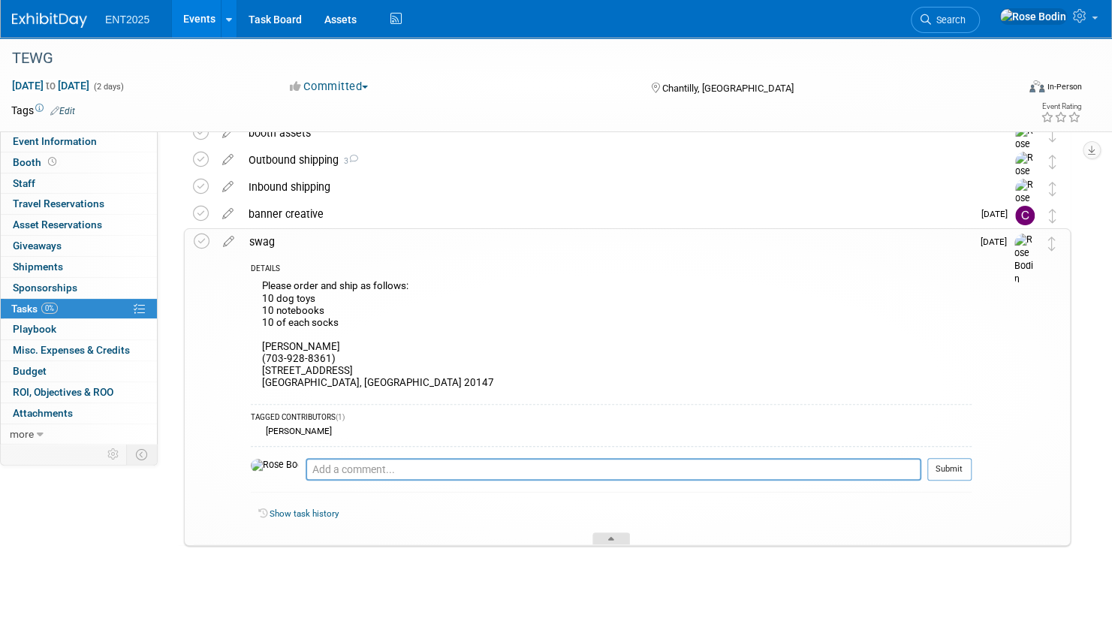
click at [614, 537] on icon at bounding box center [611, 541] width 6 height 9
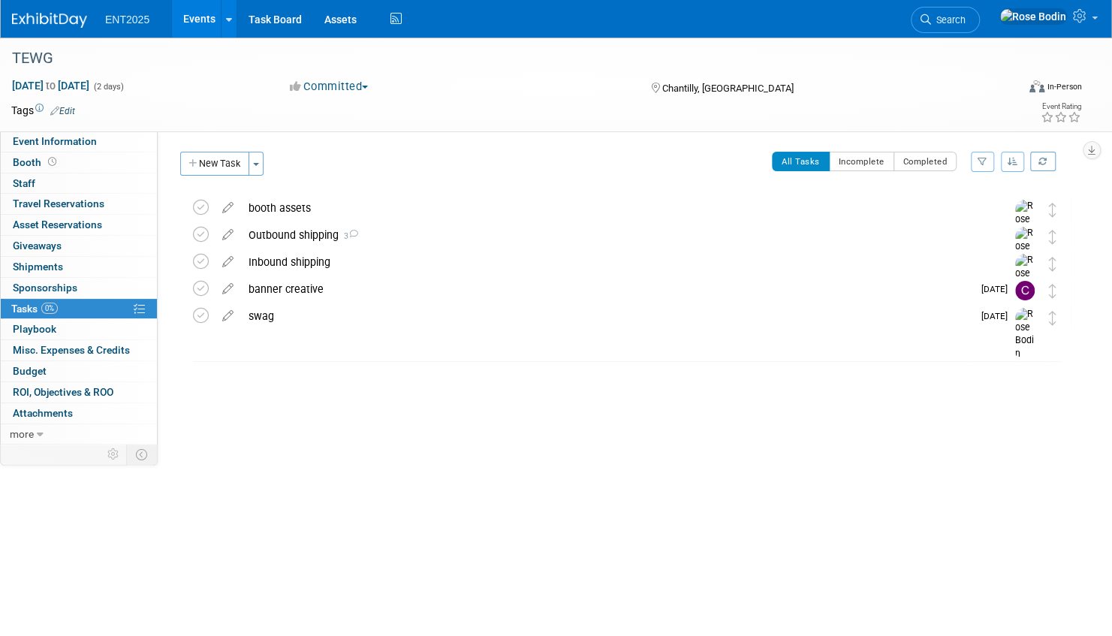
click at [208, 17] on link "Events" at bounding box center [199, 19] width 55 height 38
